Goal: Task Accomplishment & Management: Use online tool/utility

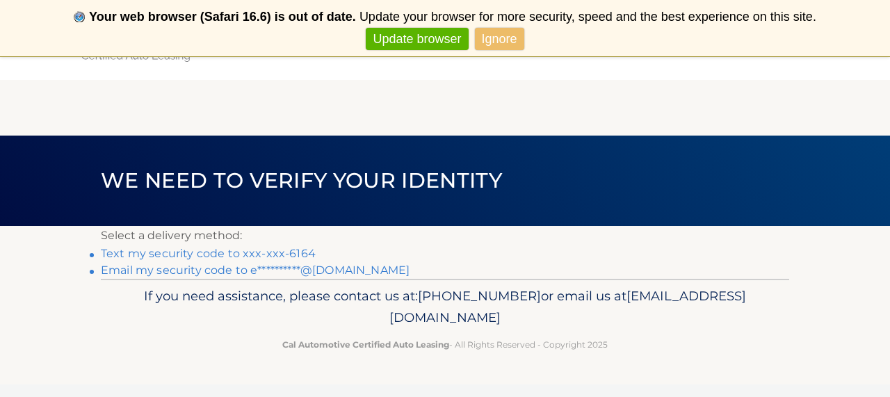
click at [339, 270] on link "**********" at bounding box center [255, 270] width 309 height 13
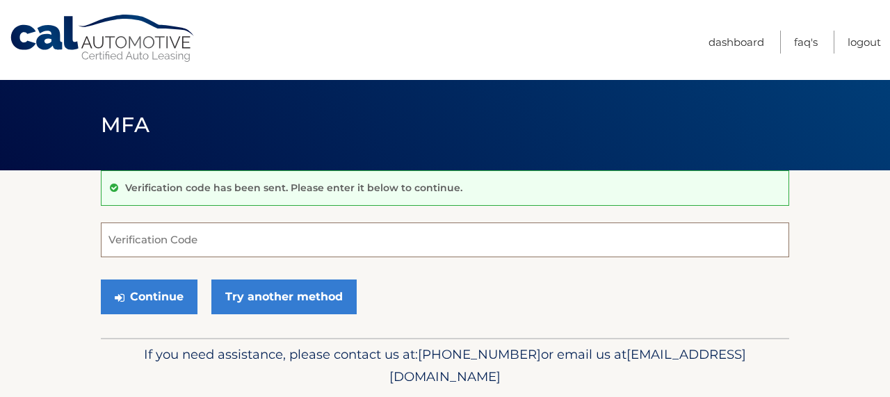
click at [171, 238] on input "Verification Code" at bounding box center [445, 240] width 688 height 35
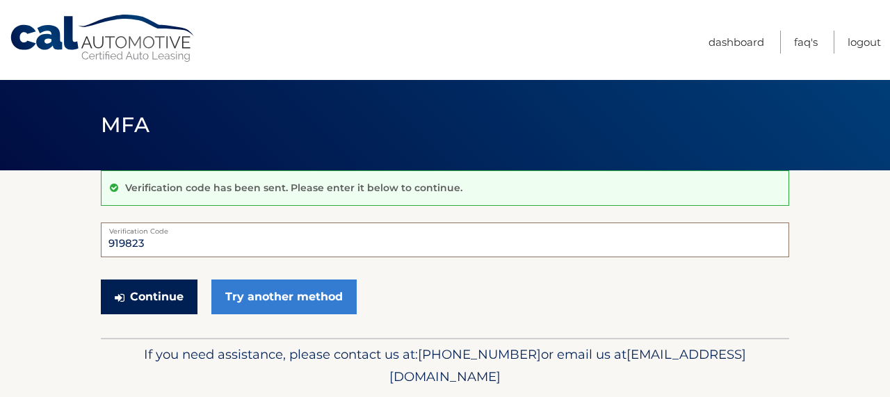
type input "919823"
click at [147, 300] on button "Continue" at bounding box center [149, 297] width 97 height 35
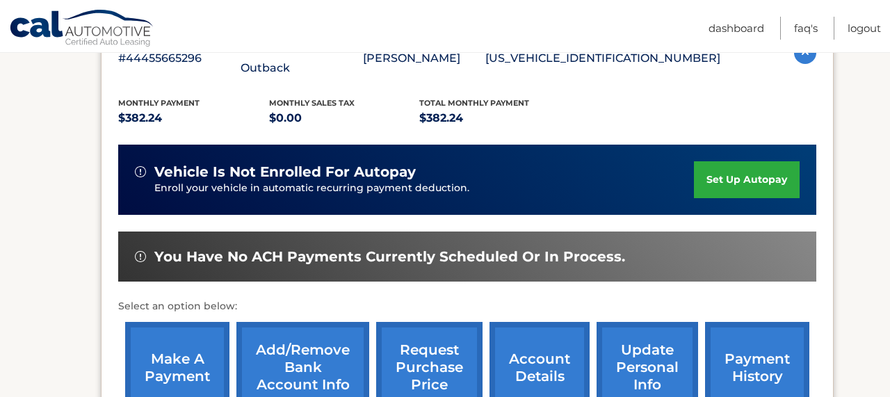
scroll to position [278, 0]
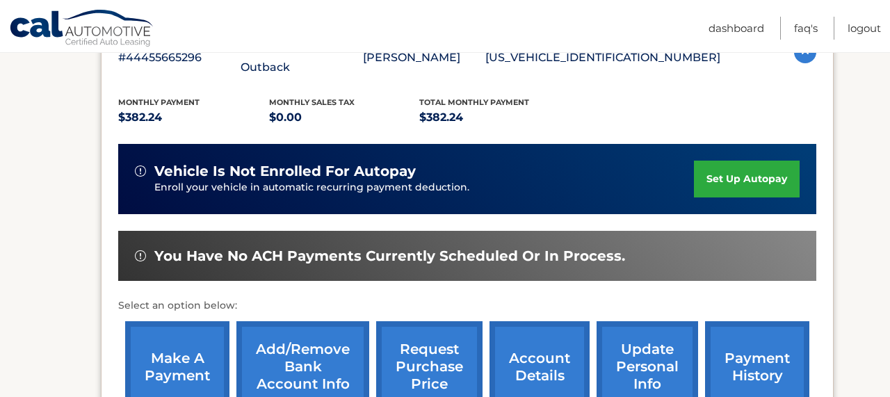
click at [211, 338] on link "make a payment" at bounding box center [177, 366] width 104 height 91
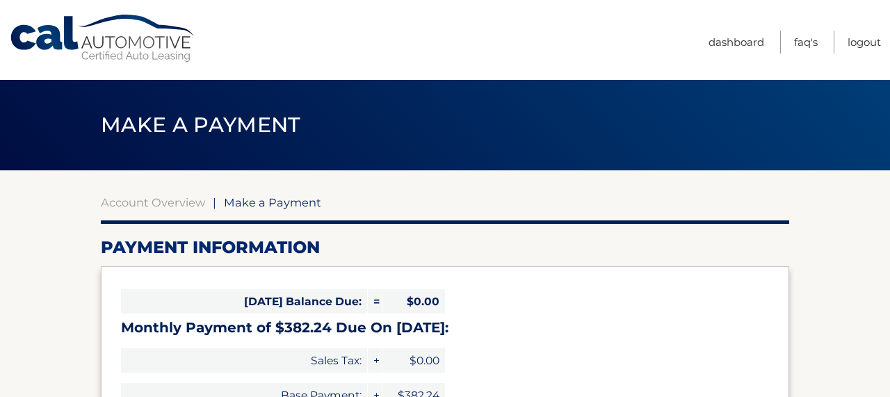
select select "NjkzNWFiNGMtYmFmZC00MTQ1LWI0ZDUtZjViZThkMDZkM2Y0"
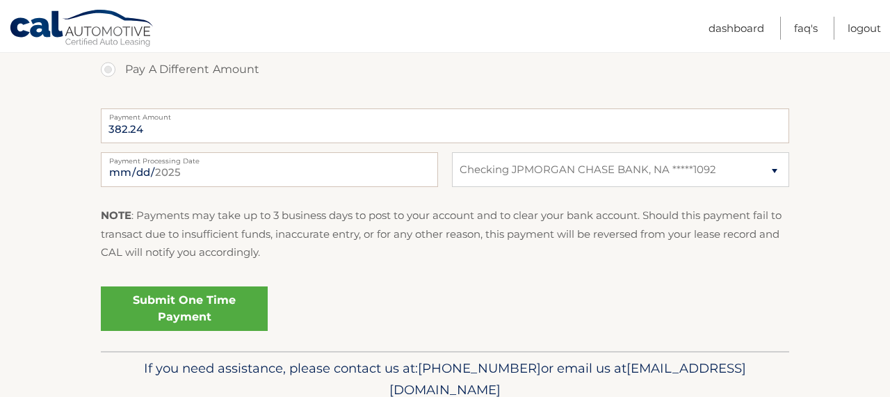
scroll to position [549, 0]
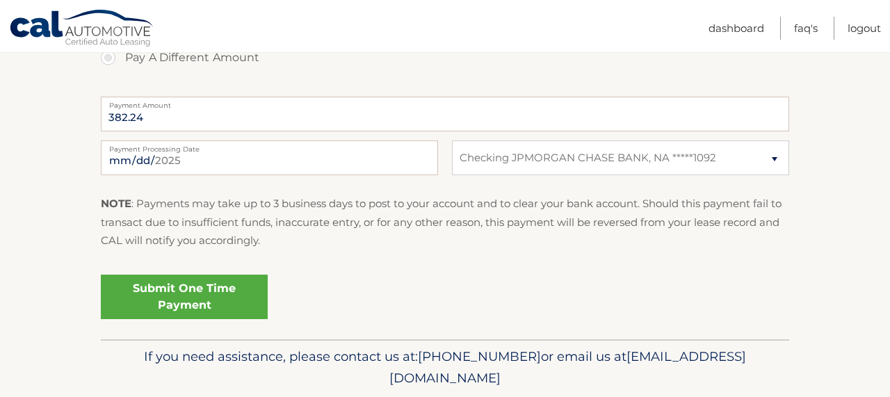
click at [233, 291] on link "Submit One Time Payment" at bounding box center [184, 297] width 167 height 45
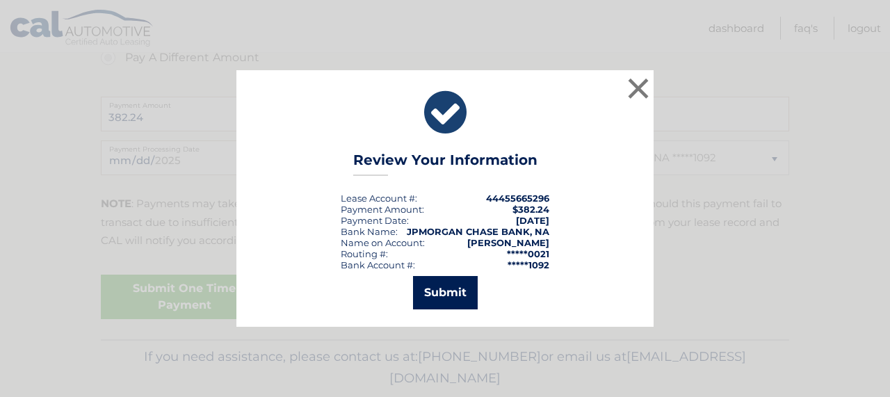
click at [430, 289] on button "Submit" at bounding box center [445, 292] width 65 height 33
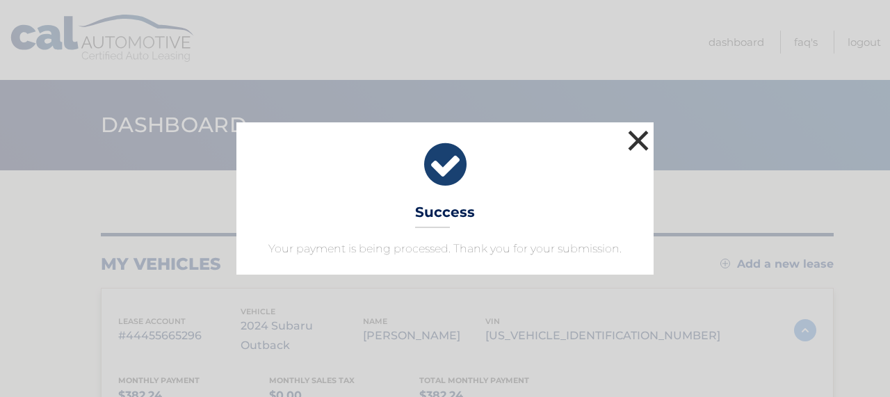
click at [635, 142] on button "×" at bounding box center [638, 141] width 28 height 28
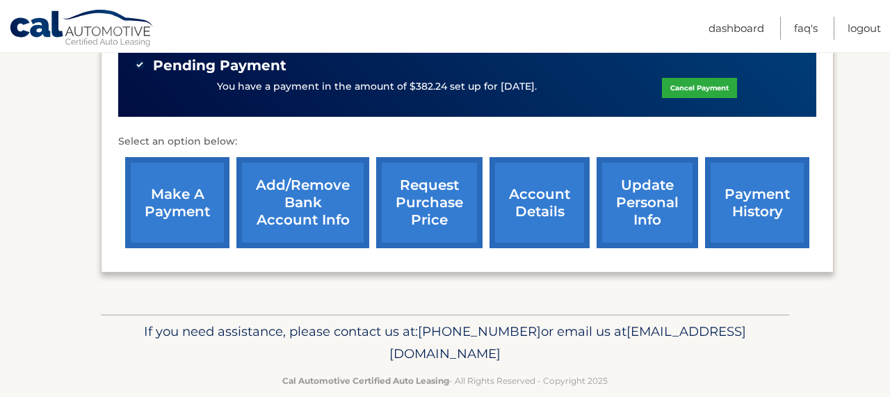
scroll to position [468, 0]
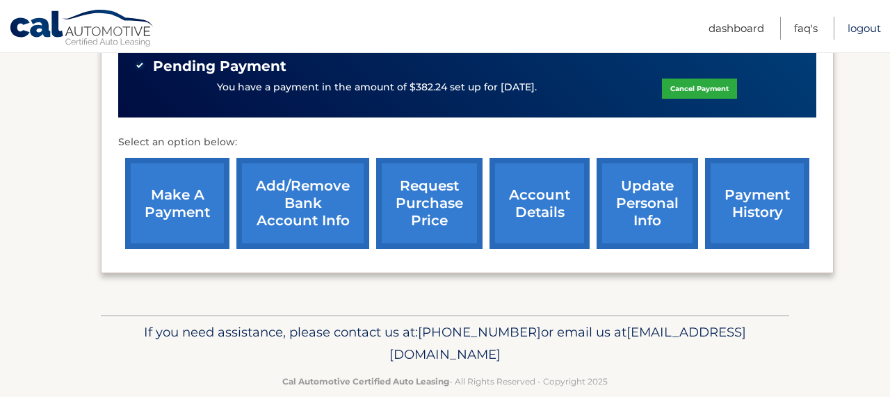
click at [866, 29] on link "Logout" at bounding box center [864, 28] width 33 height 23
